Goal: Task Accomplishment & Management: Manage account settings

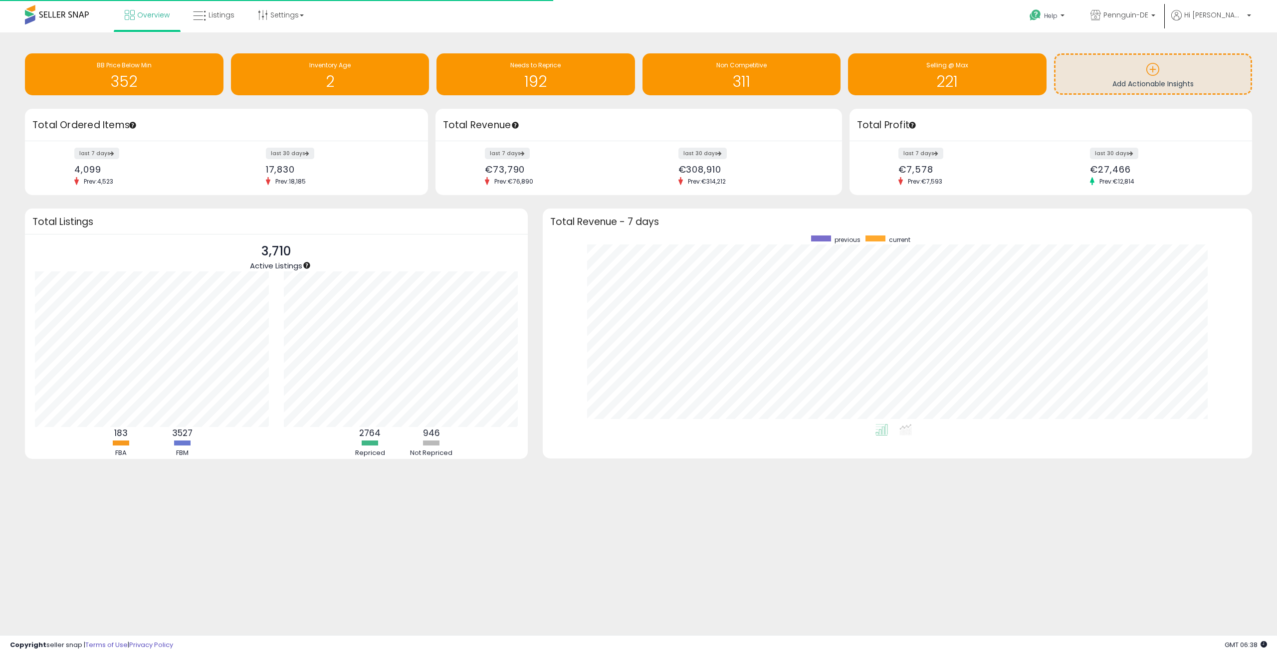
scroll to position [189, 689]
click at [222, 23] on link "Listings" at bounding box center [214, 15] width 56 height 30
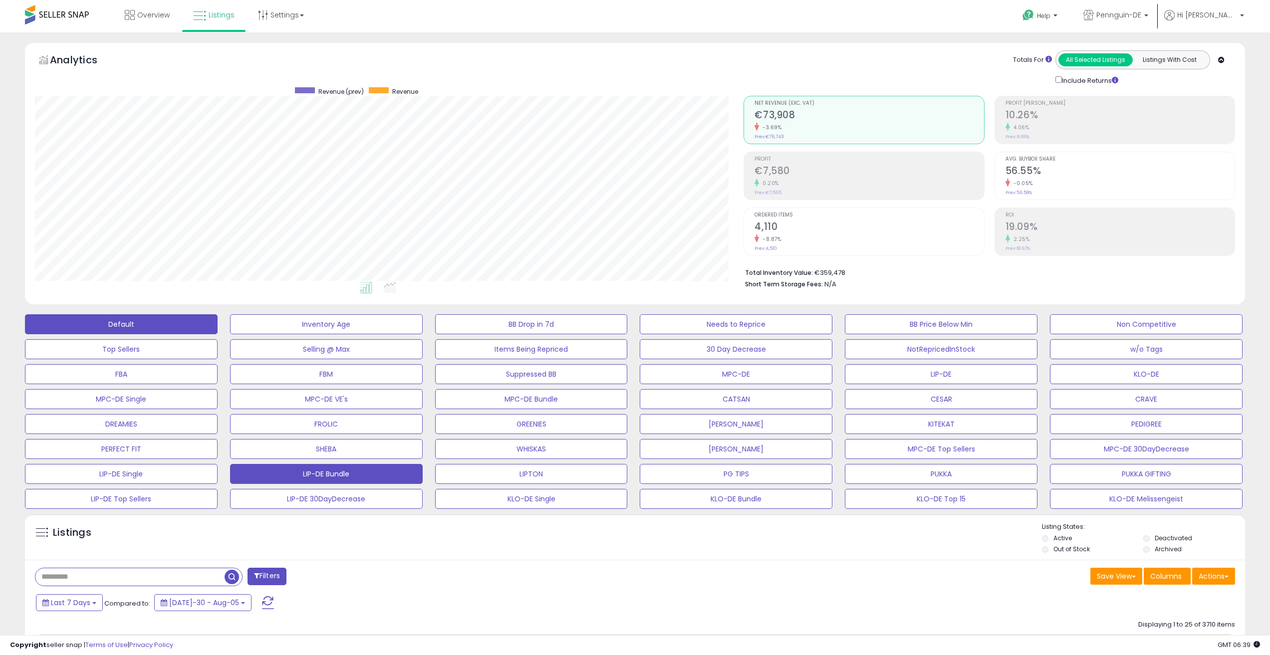
click at [253, 334] on button "LIP-DE Bundle" at bounding box center [326, 324] width 193 height 20
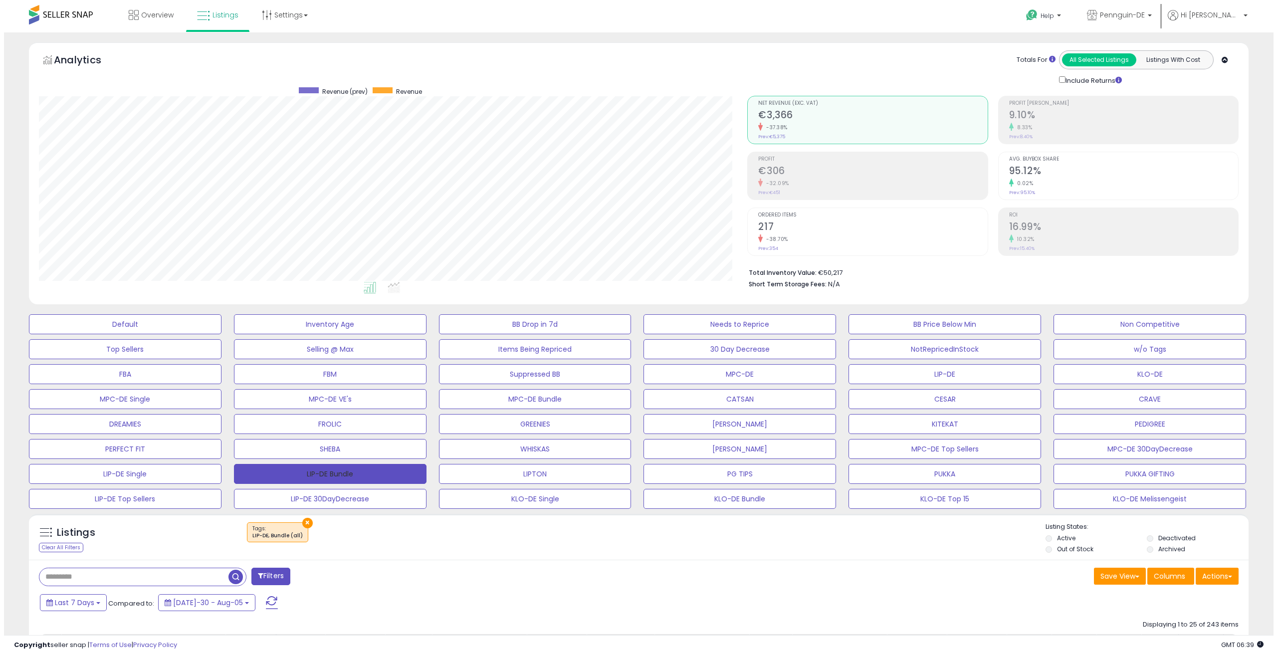
scroll to position [205, 709]
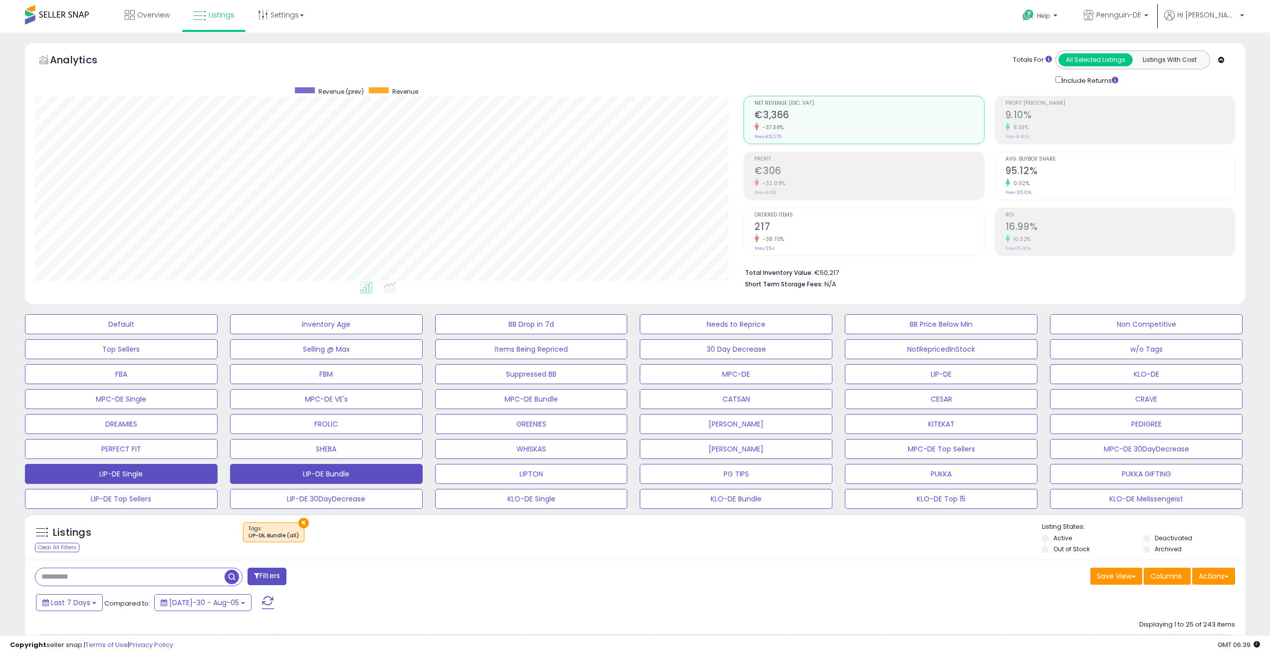
click at [181, 334] on button "LIP-DE Single" at bounding box center [121, 324] width 193 height 20
